Goal: Task Accomplishment & Management: Manage account settings

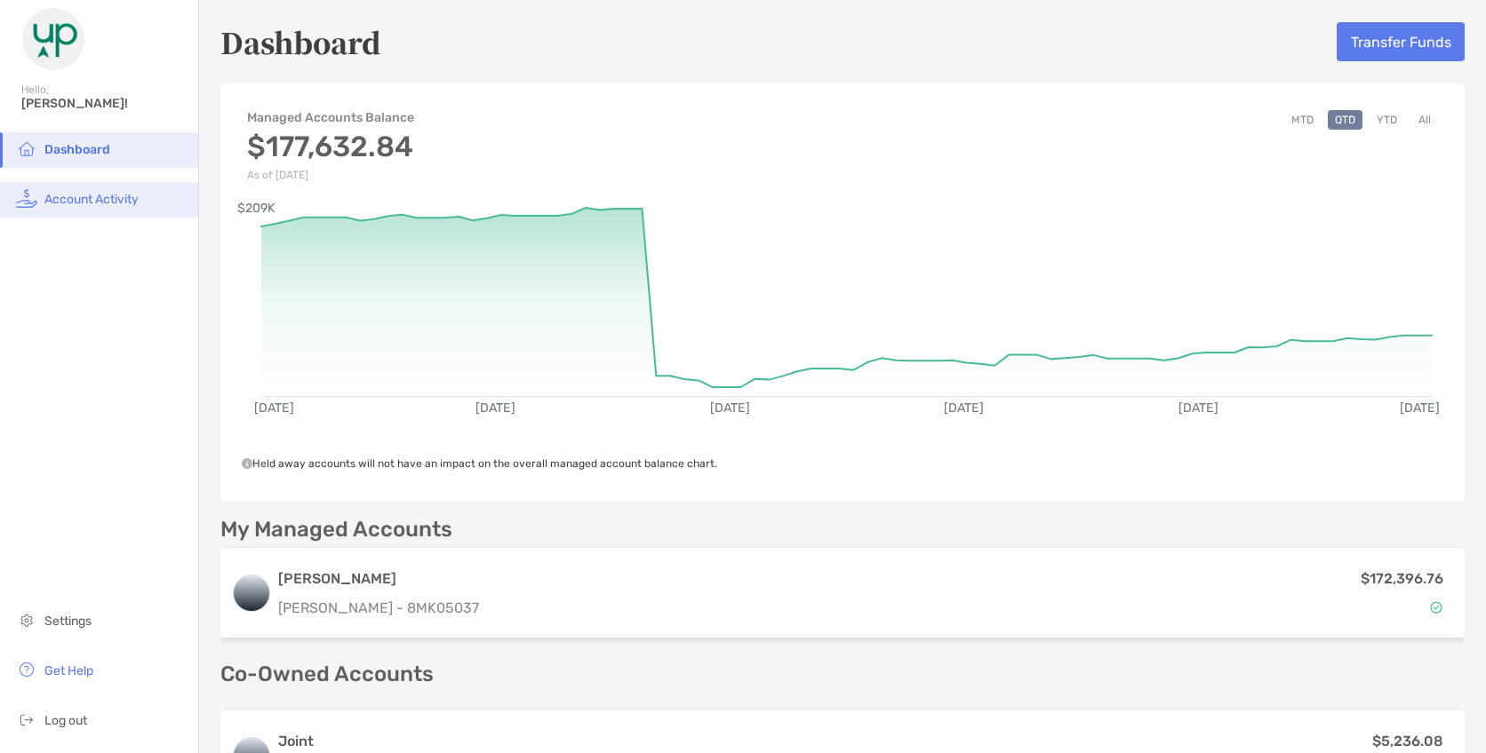
click at [59, 195] on span "Account Activity" at bounding box center [91, 199] width 94 height 15
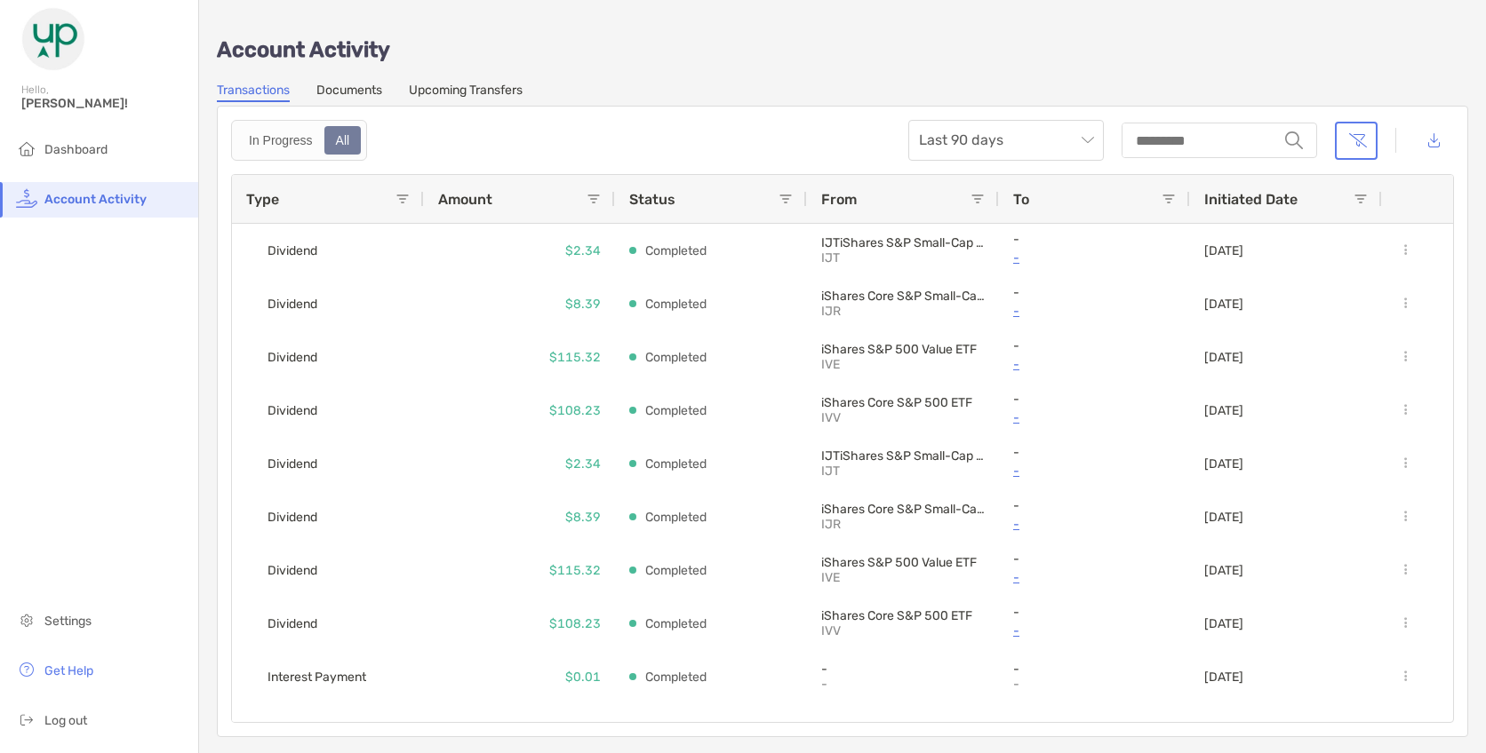
click at [330, 95] on link "Documents" at bounding box center [349, 93] width 66 height 20
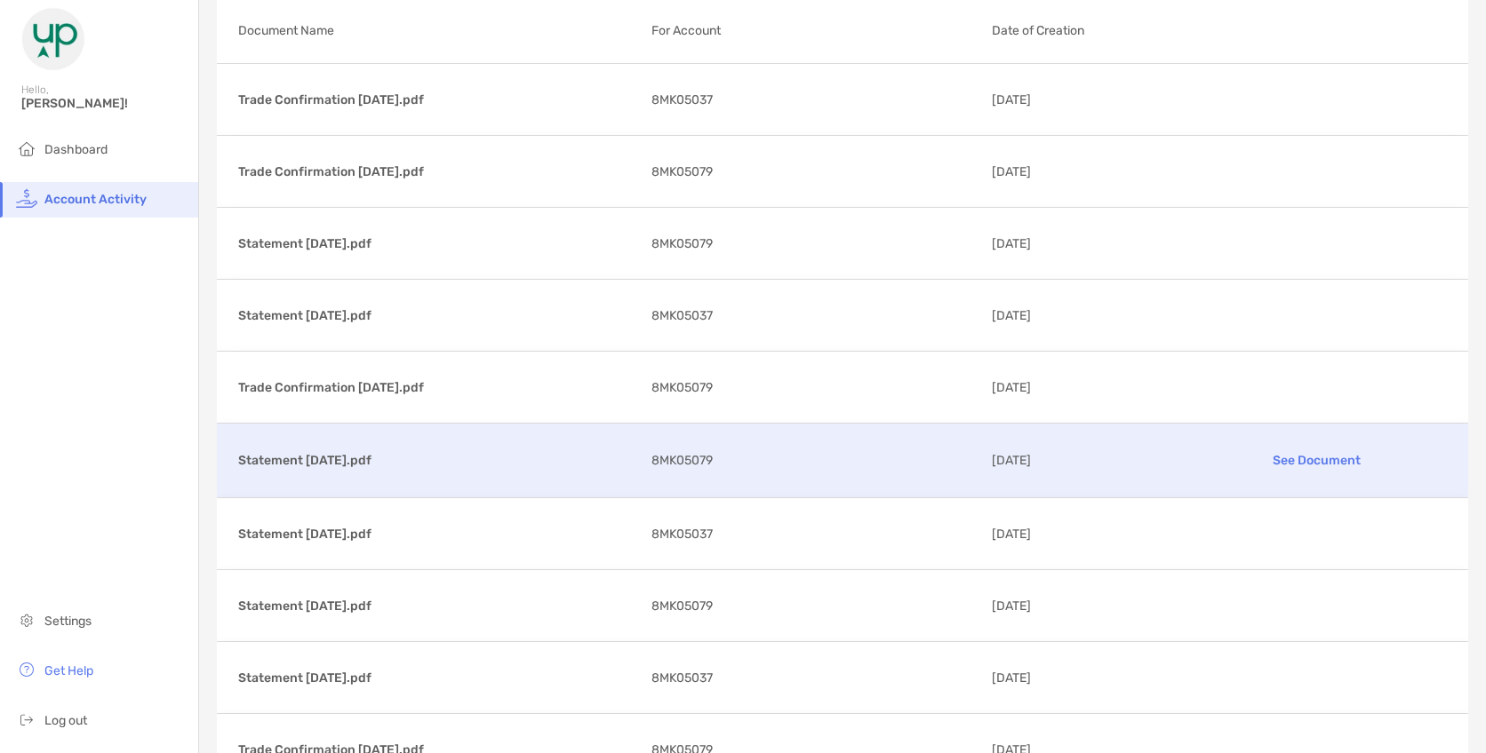
scroll to position [178, 0]
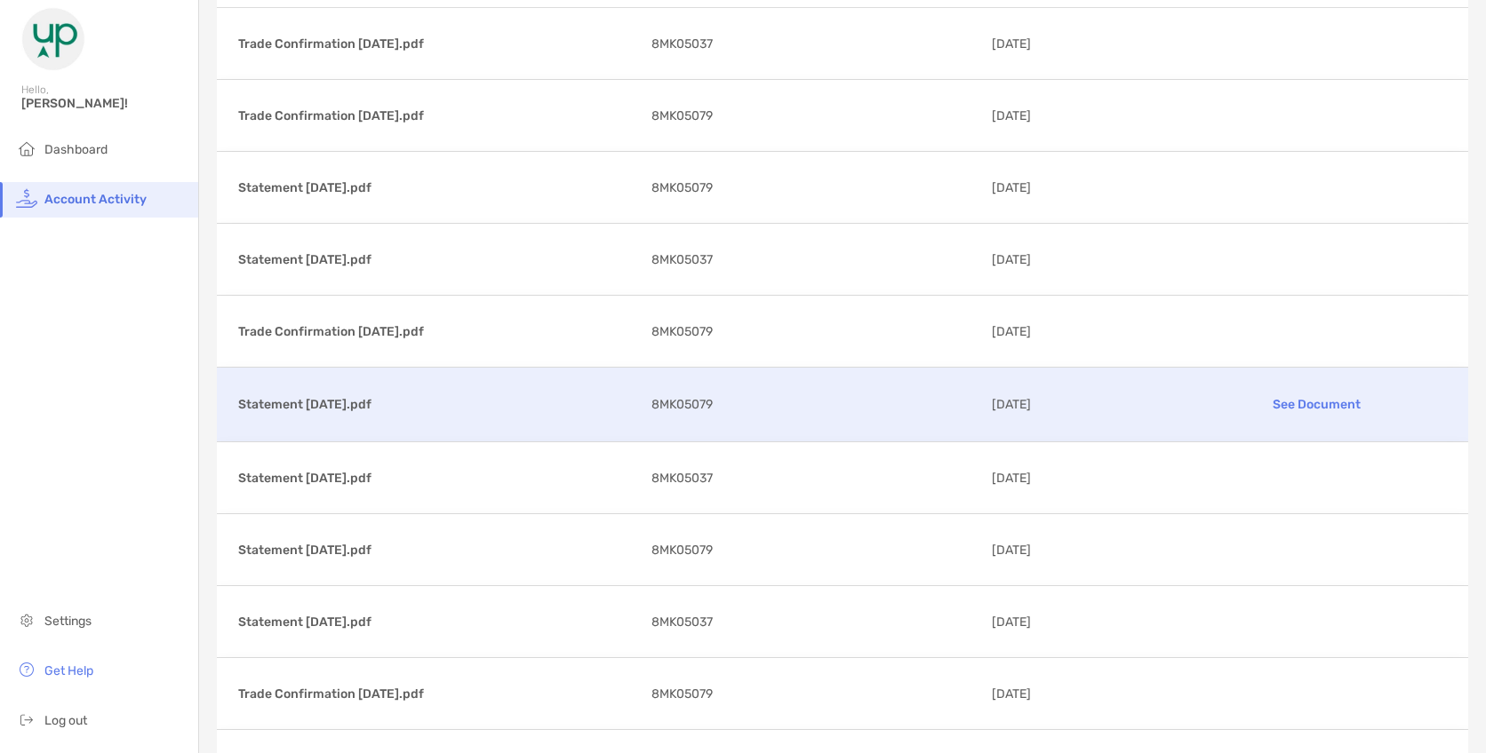
click at [1305, 400] on p "See Document" at bounding box center [1316, 404] width 259 height 31
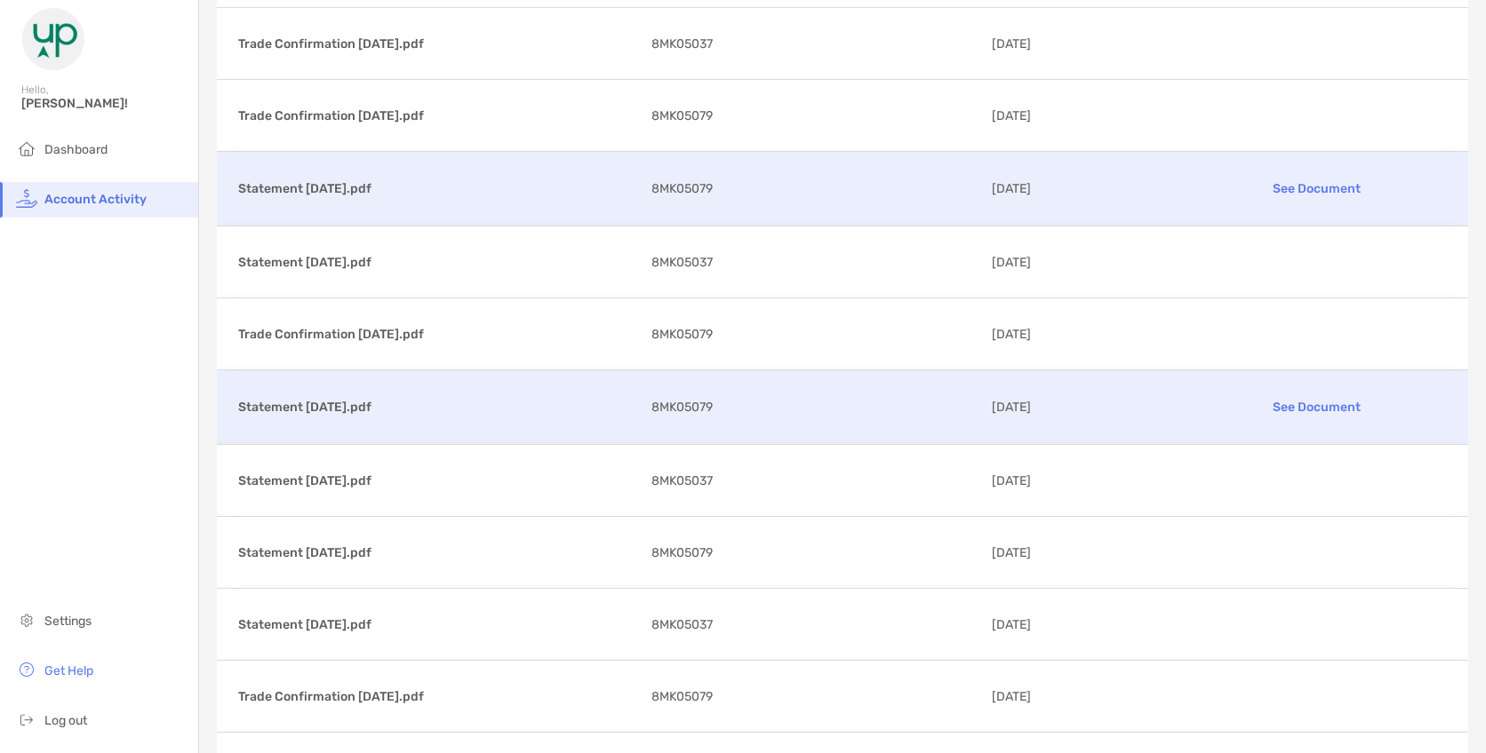
click at [1303, 194] on p "See Document" at bounding box center [1316, 188] width 259 height 31
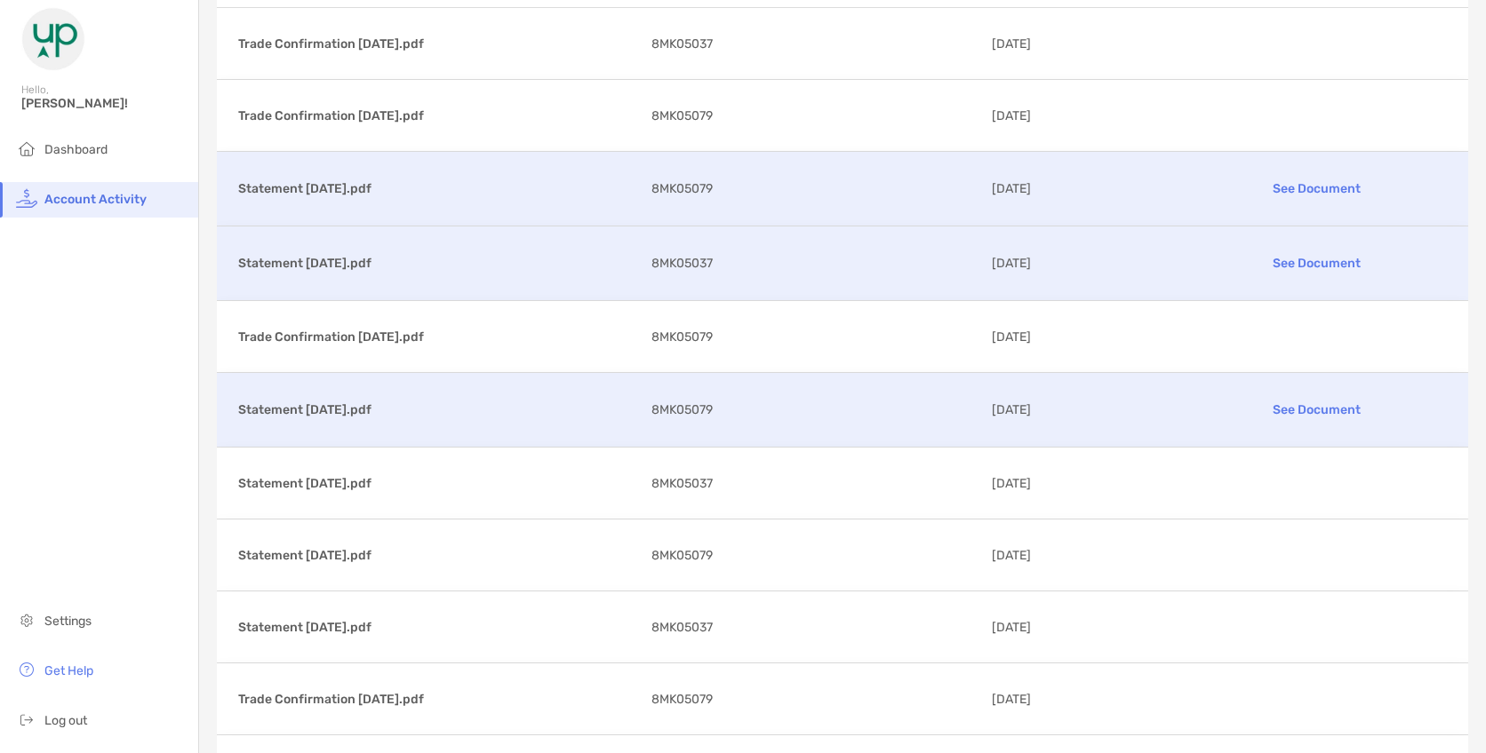
click at [1311, 255] on p "See Document" at bounding box center [1316, 263] width 259 height 31
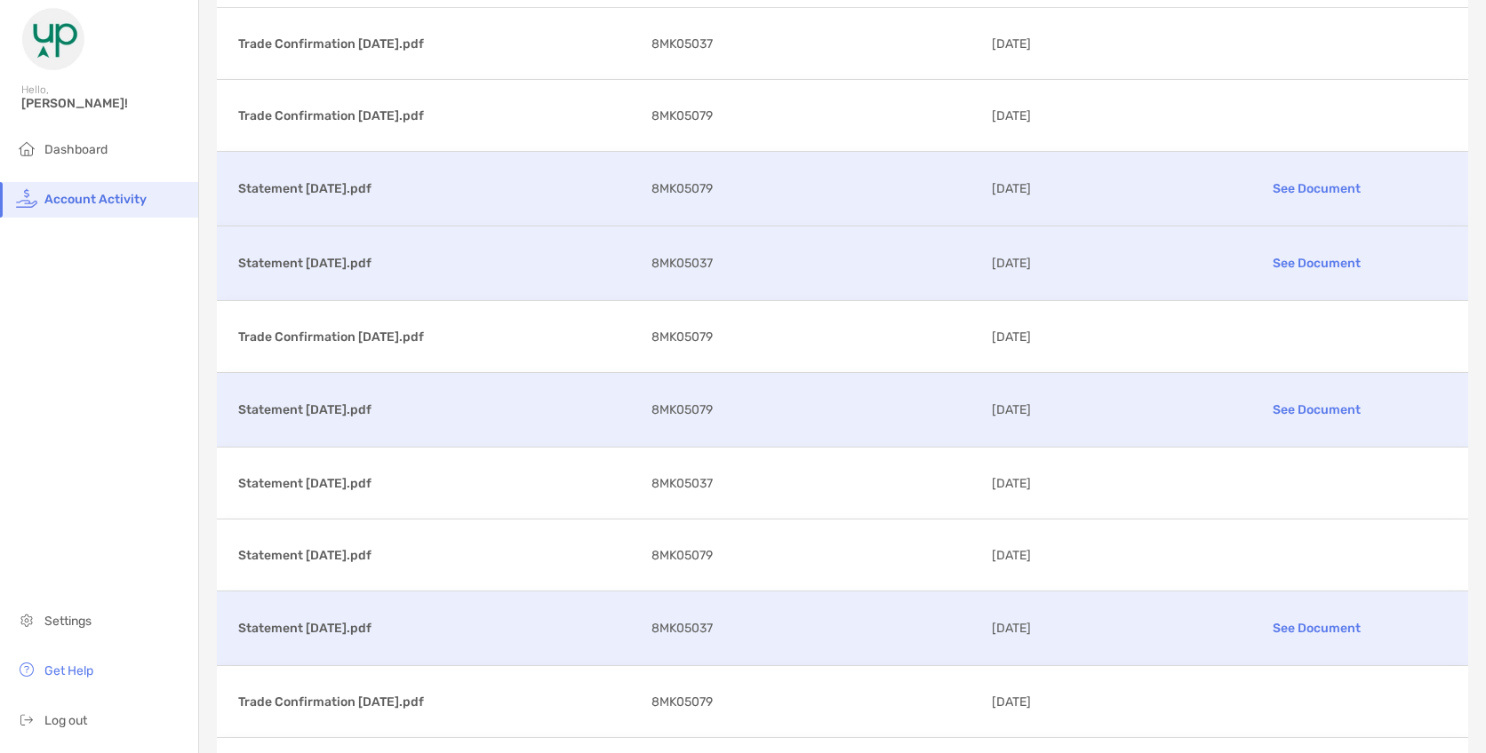
click at [1304, 615] on p "See Document" at bounding box center [1316, 628] width 259 height 31
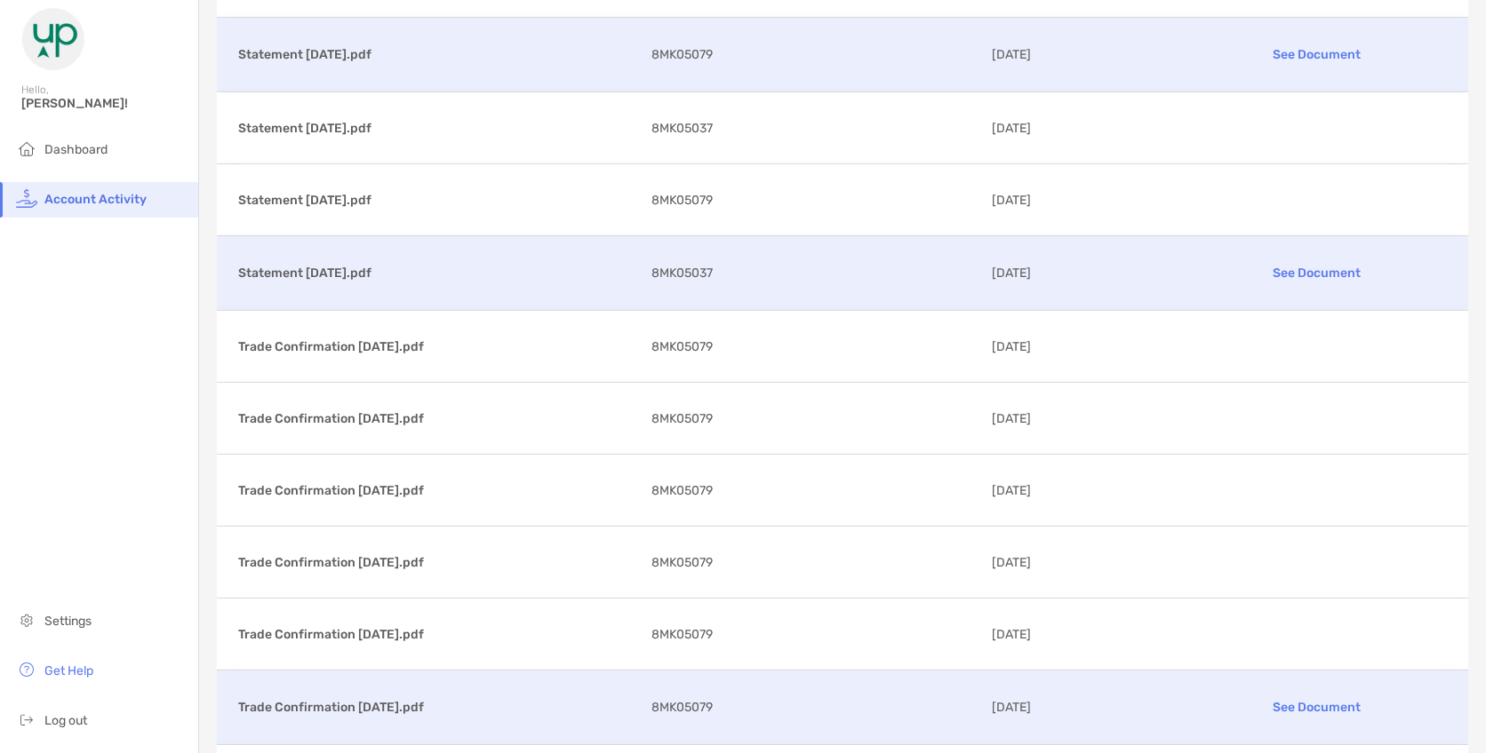
scroll to position [444, 0]
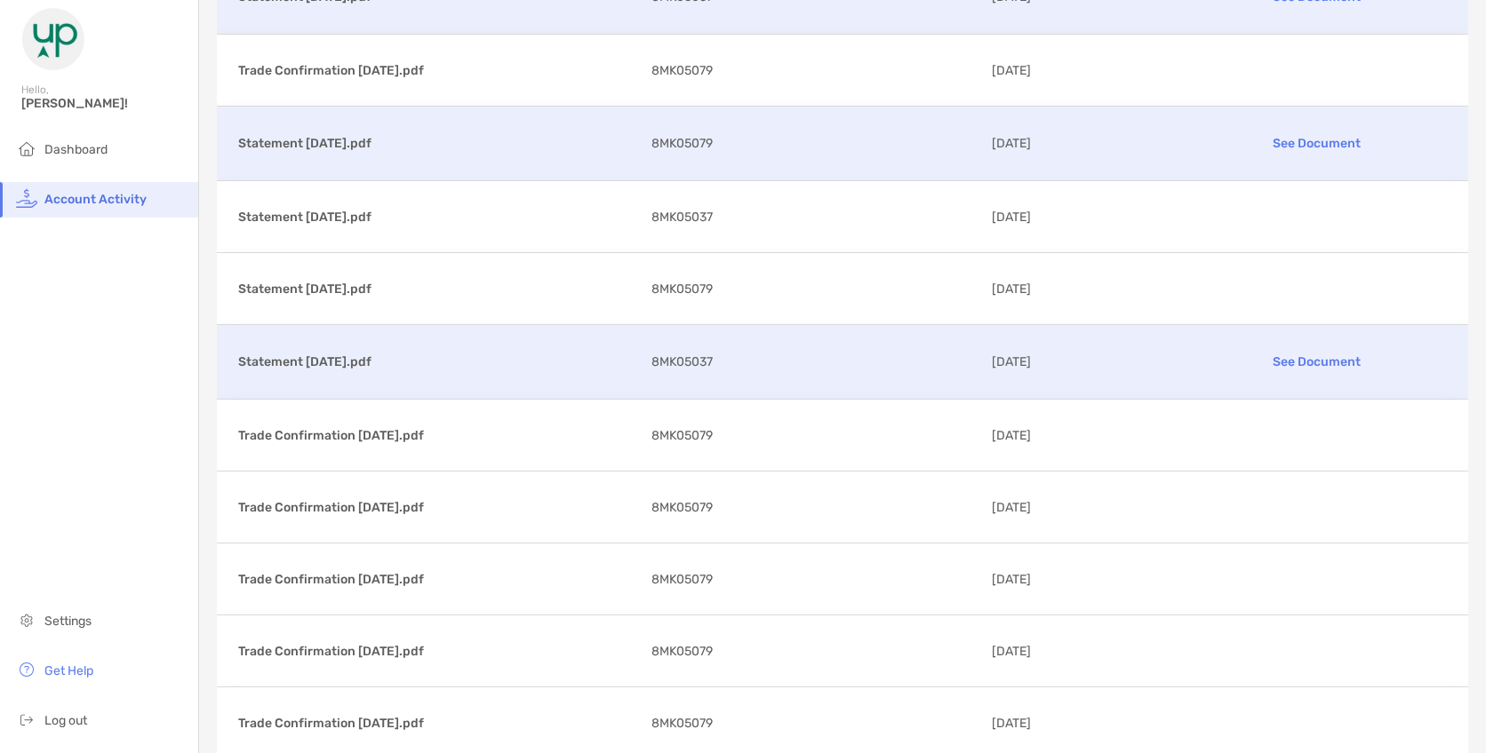
click at [1308, 353] on p "See Document" at bounding box center [1316, 361] width 259 height 31
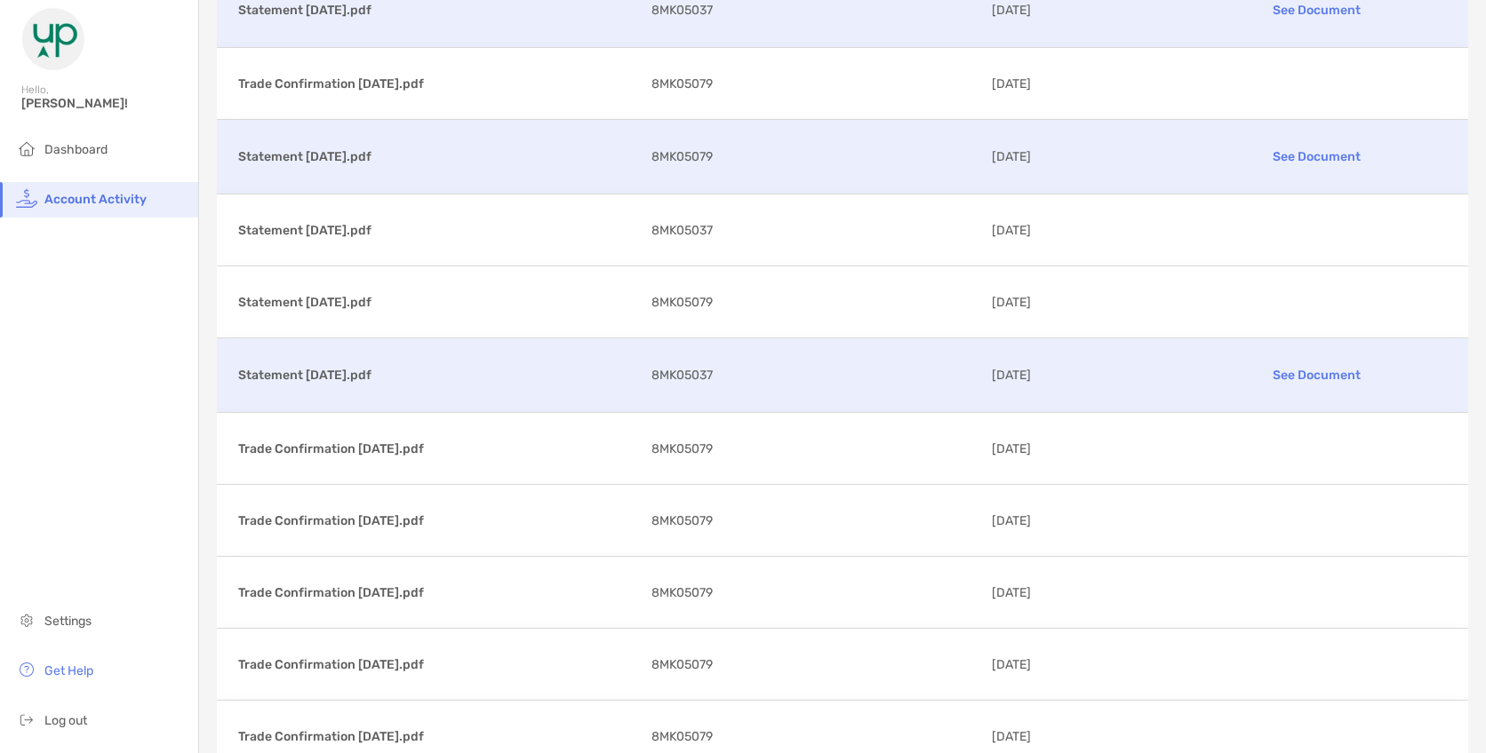
scroll to position [0, 0]
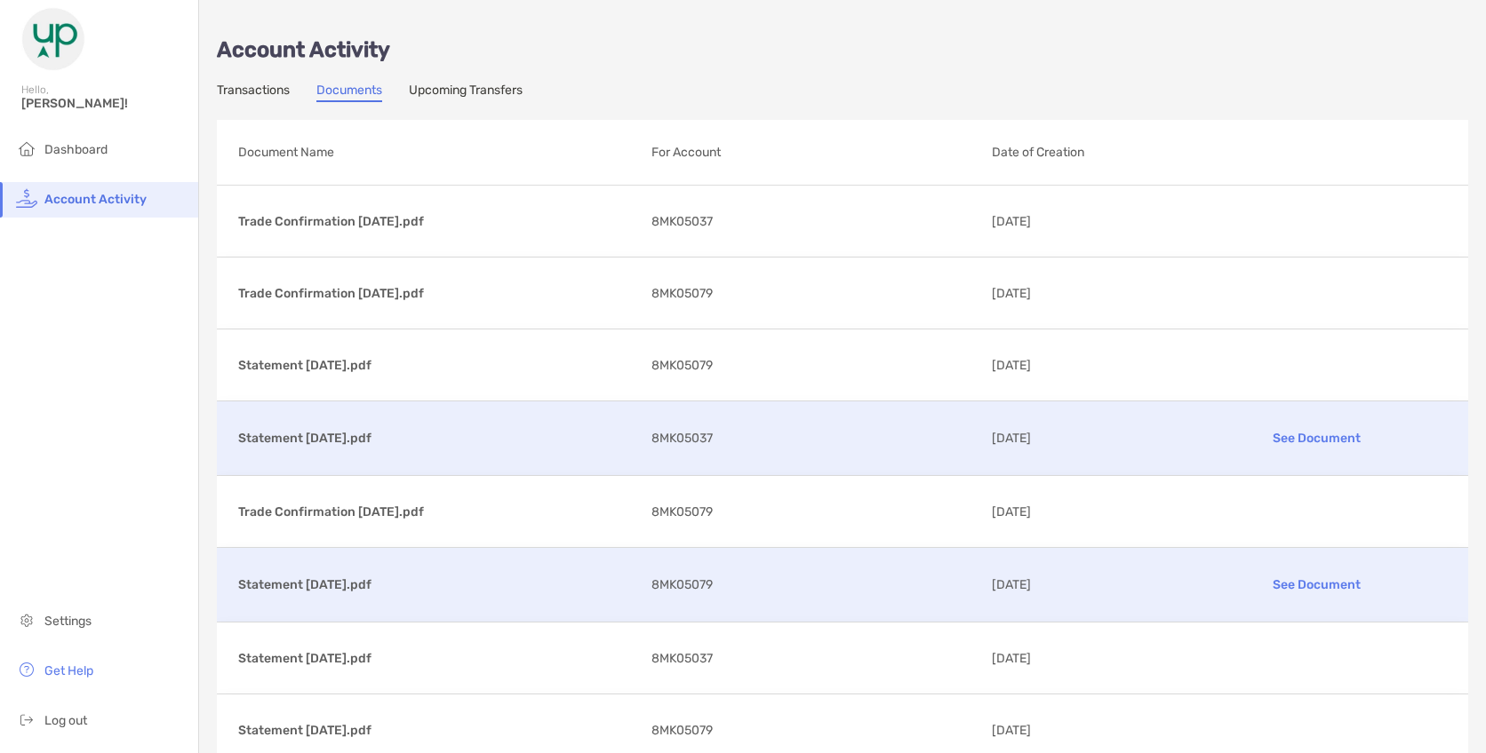
click at [88, 200] on span "Account Activity" at bounding box center [95, 199] width 102 height 15
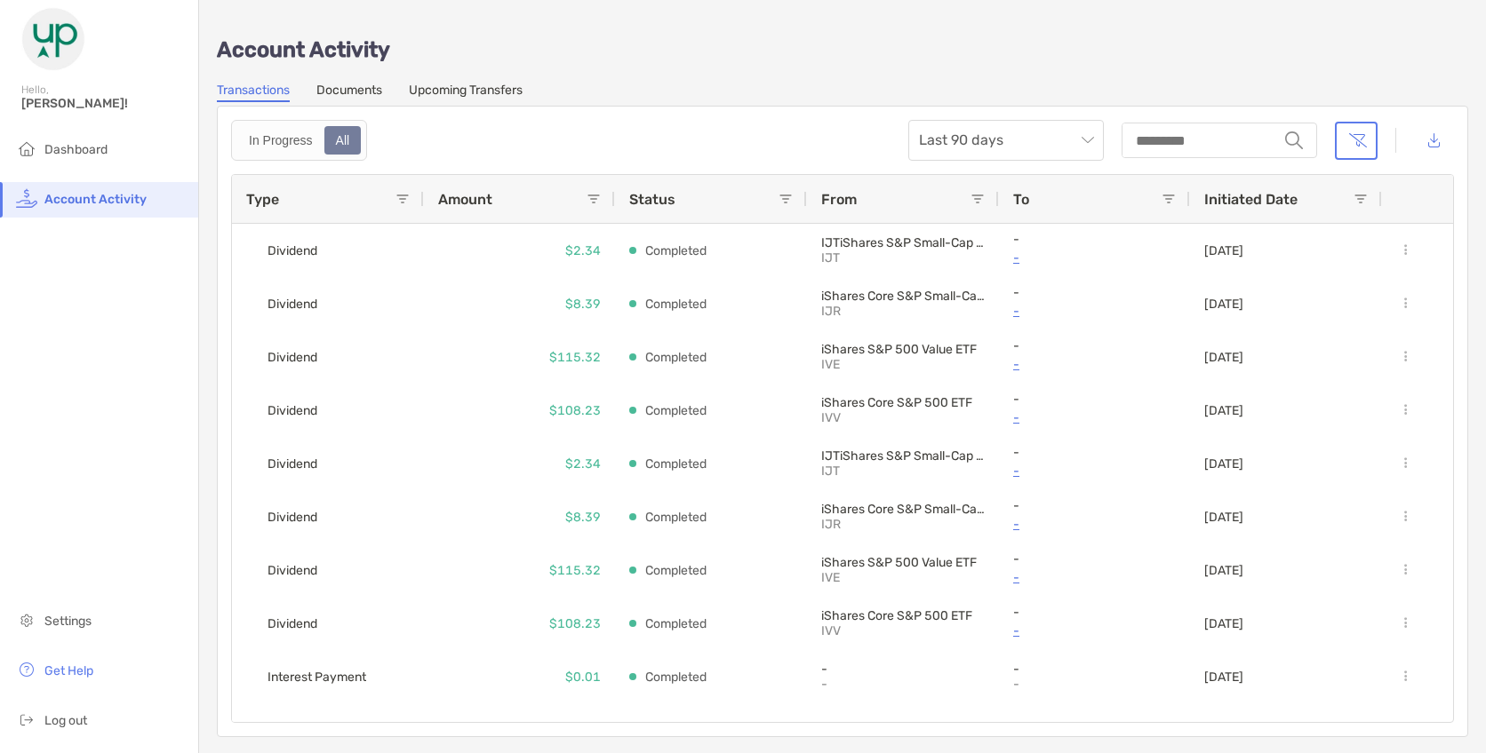
click at [341, 90] on link "Documents" at bounding box center [349, 93] width 66 height 20
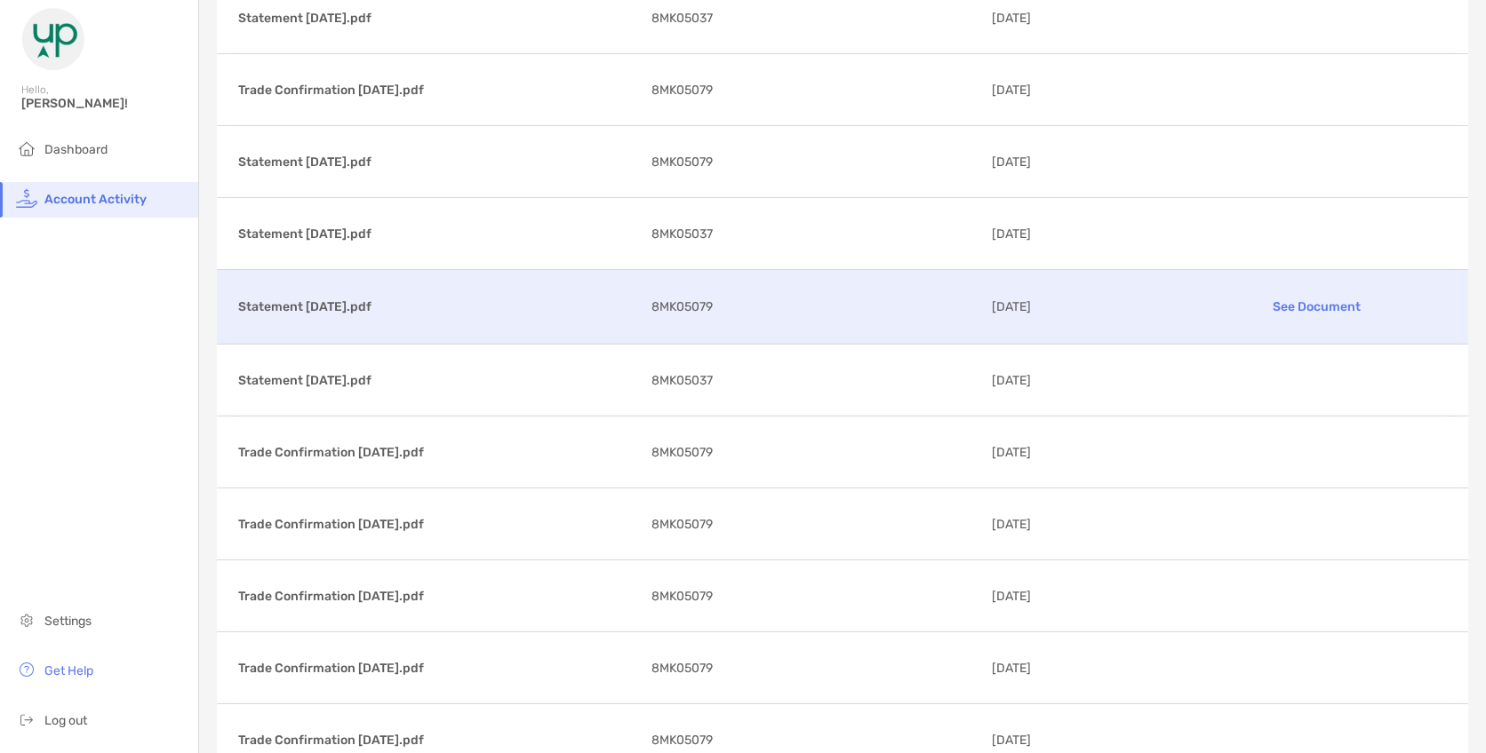
scroll to position [444, 0]
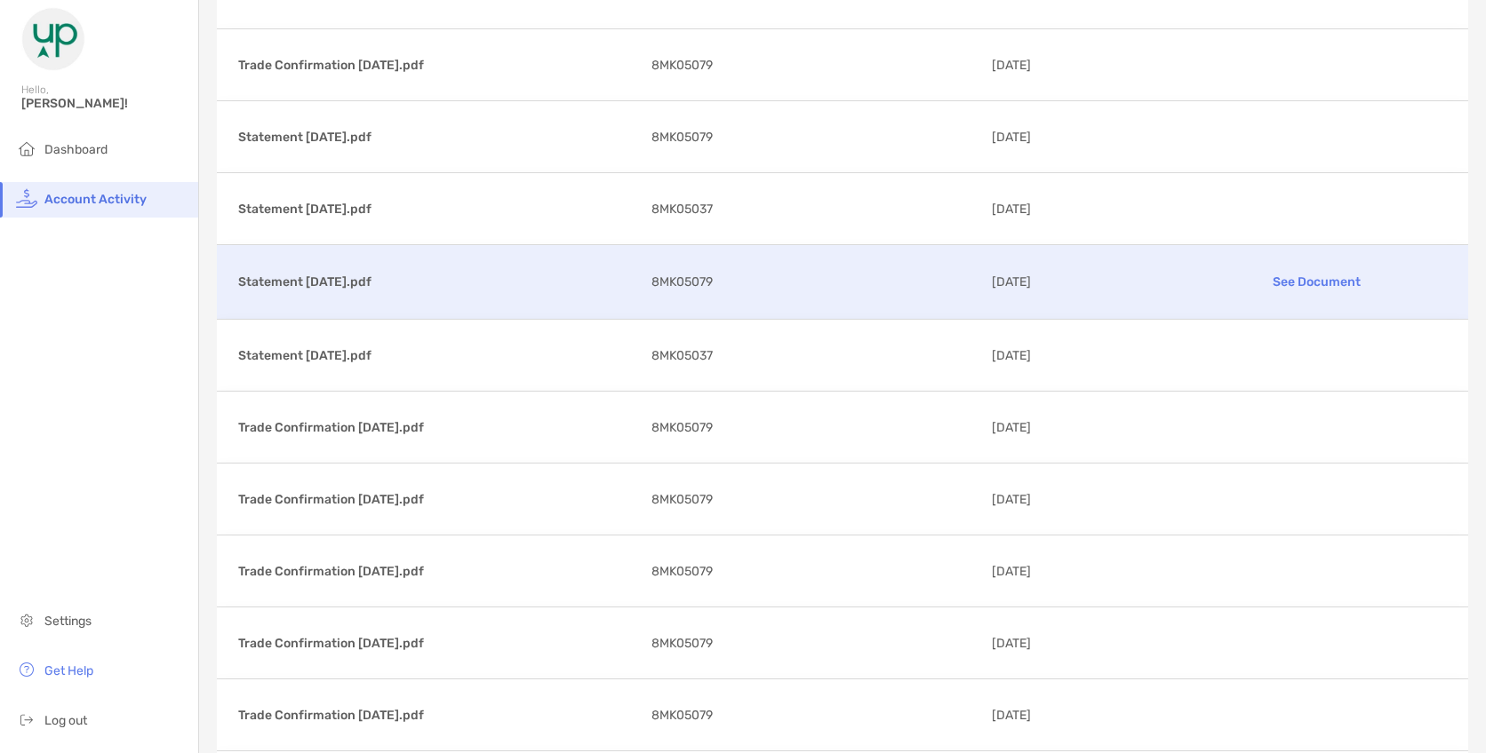
click at [1294, 279] on p "See Document" at bounding box center [1316, 282] width 259 height 31
